Goal: Transaction & Acquisition: Purchase product/service

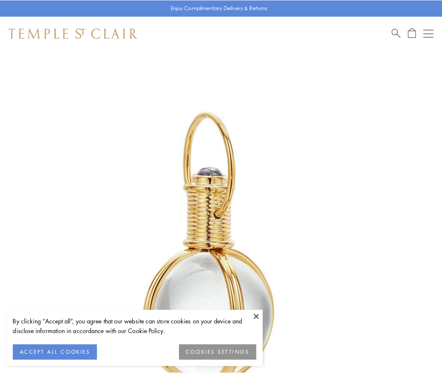
scroll to position [220, 0]
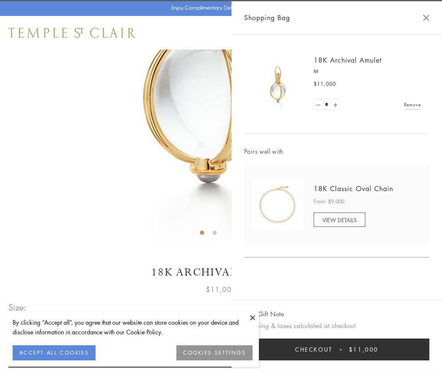
click at [336, 350] on button "Checkout $11,000" at bounding box center [336, 350] width 185 height 22
